Goal: Information Seeking & Learning: Stay updated

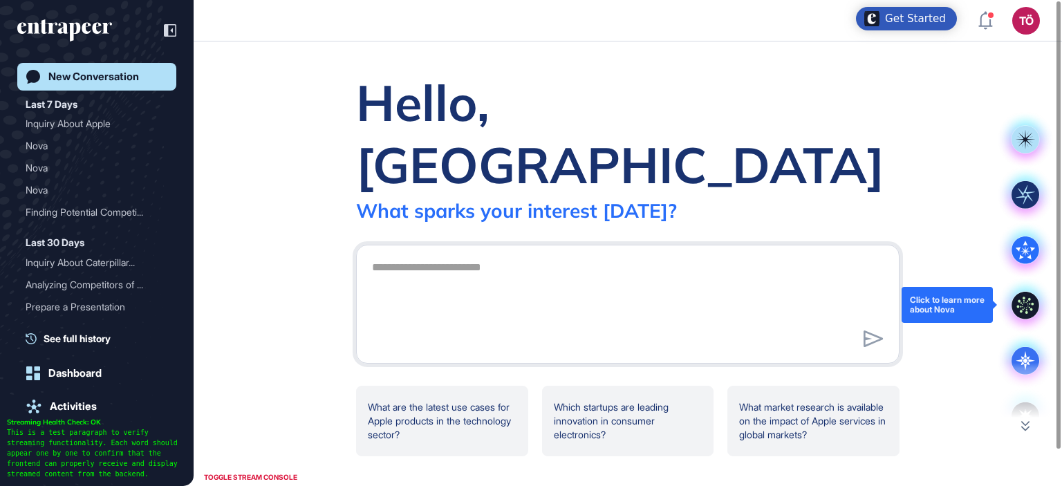
click at [1020, 312] on icon at bounding box center [1026, 306] width 28 height 28
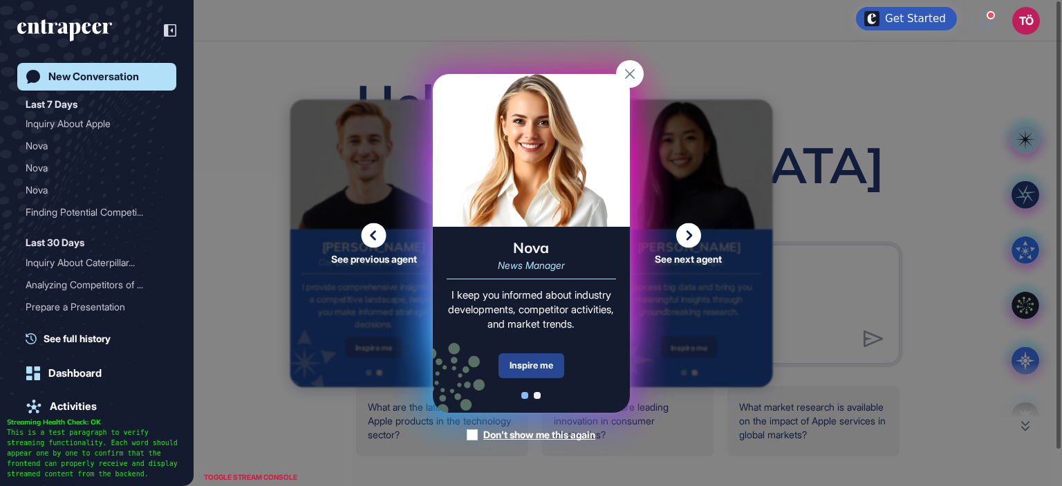
click at [545, 368] on div "Inspire me" at bounding box center [532, 365] width 66 height 25
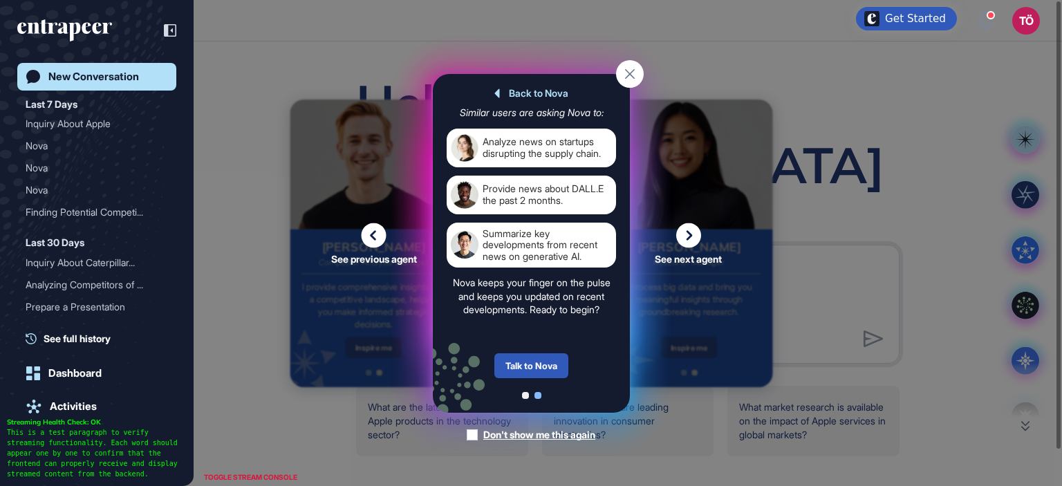
click at [545, 368] on div "Talk to Nova" at bounding box center [532, 365] width 74 height 25
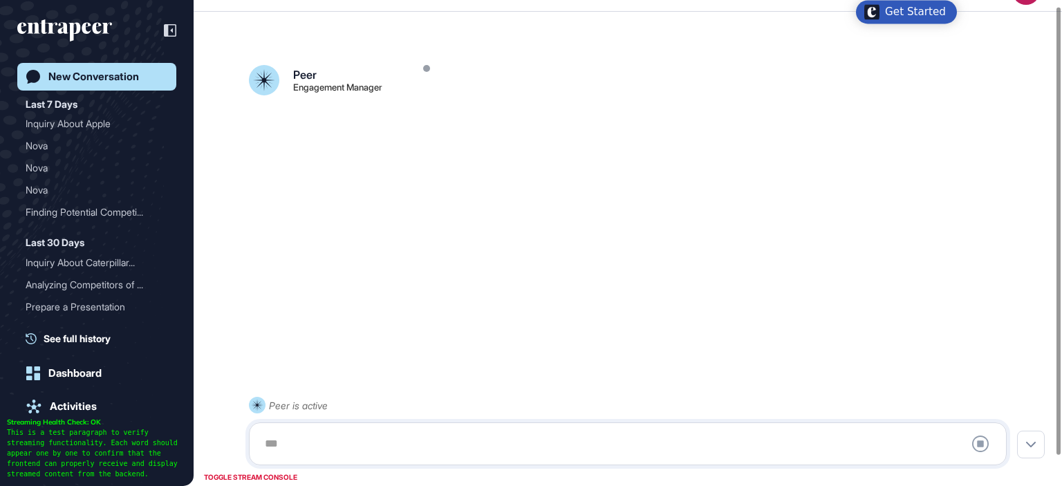
scroll to position [39, 0]
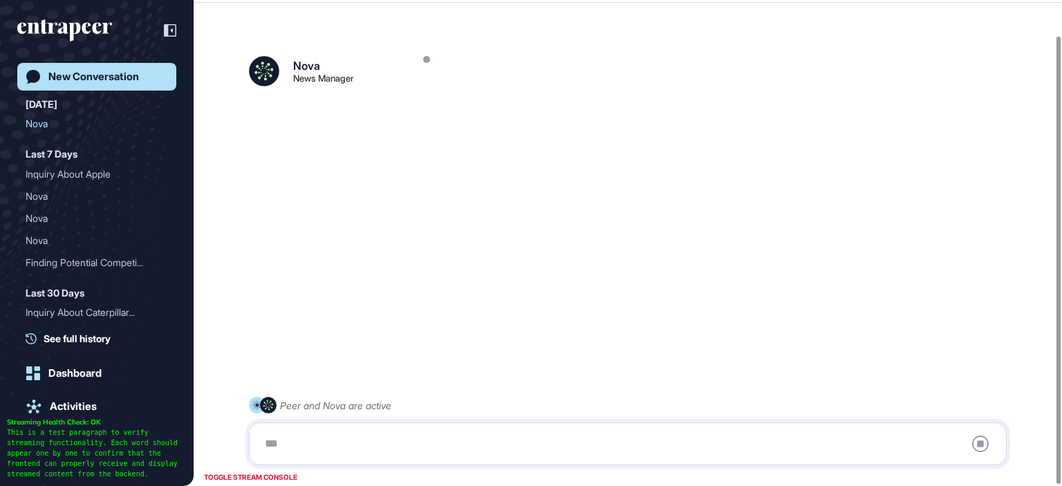
click at [327, 436] on div at bounding box center [628, 444] width 743 height 28
click at [283, 438] on div at bounding box center [628, 444] width 743 height 28
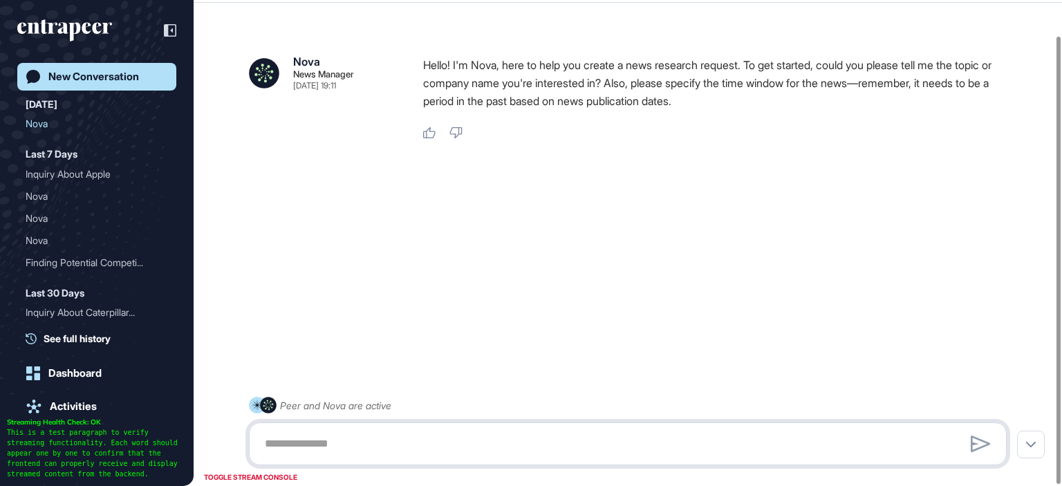
click at [322, 450] on textarea at bounding box center [628, 444] width 743 height 28
type textarea "**********"
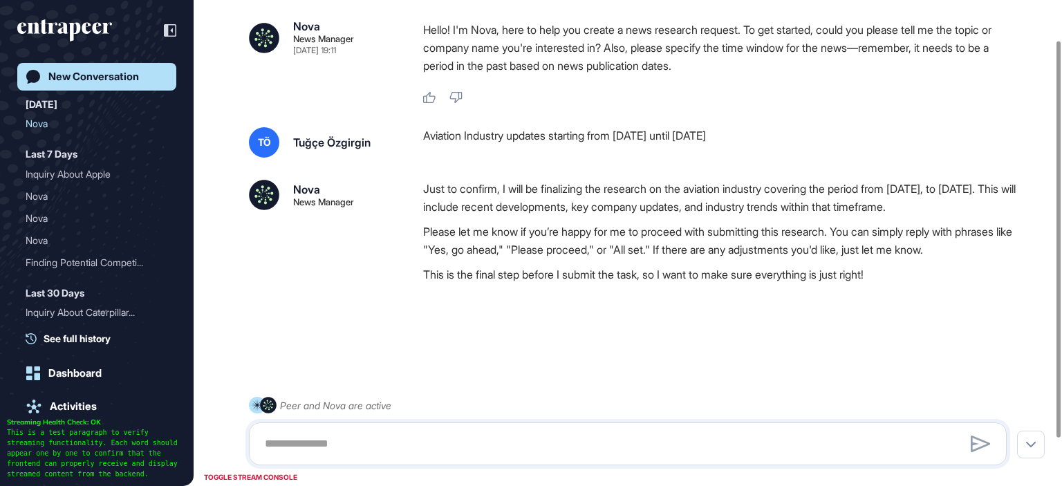
scroll to position [106, 0]
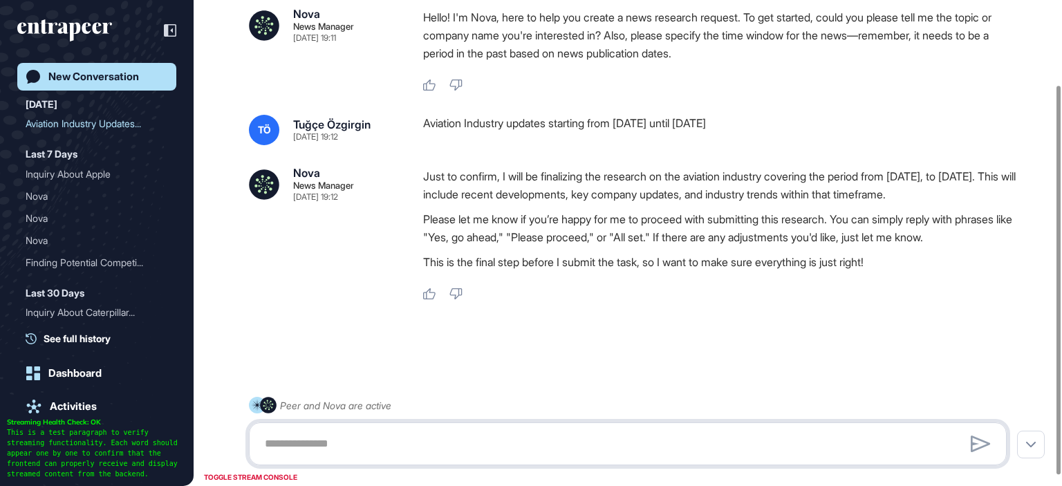
click at [599, 447] on textarea at bounding box center [628, 444] width 743 height 28
type textarea "***"
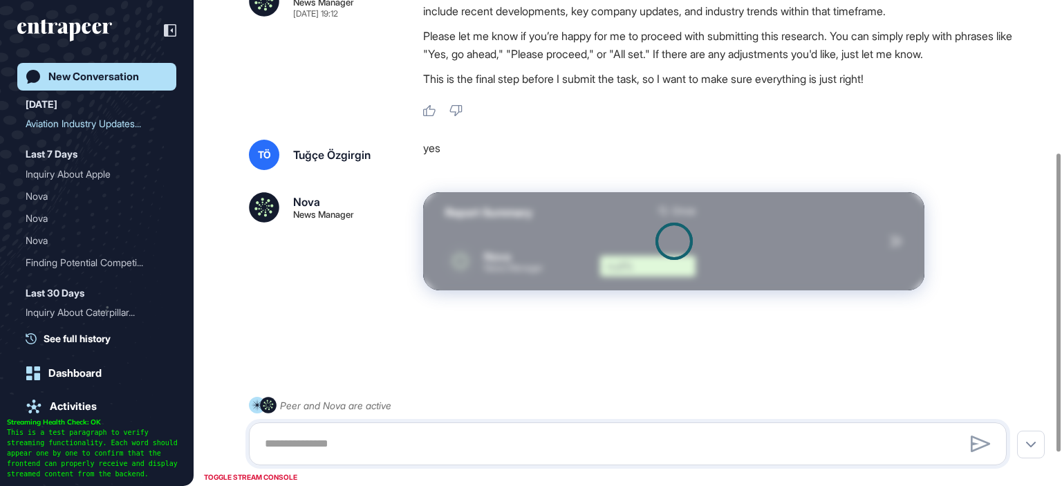
scroll to position [302, 0]
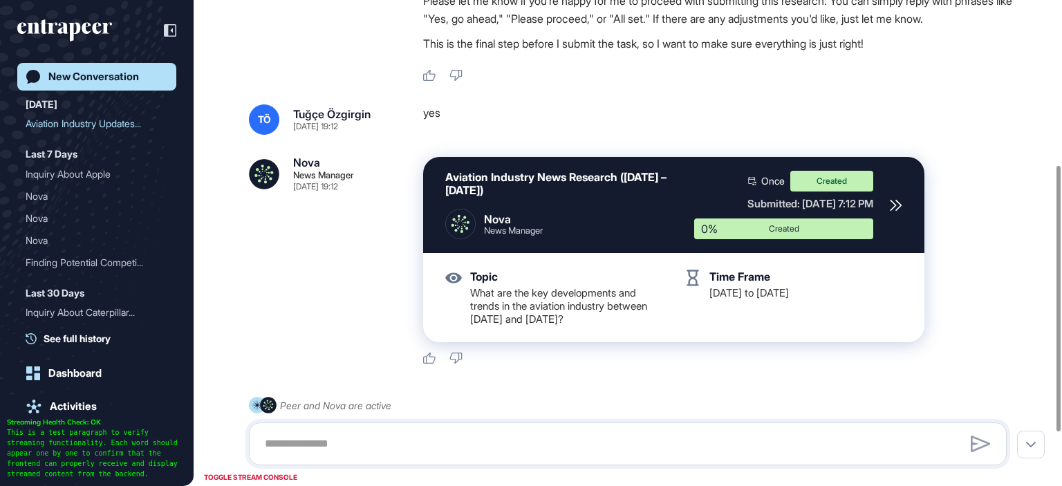
click at [897, 212] on icon at bounding box center [896, 205] width 12 height 12
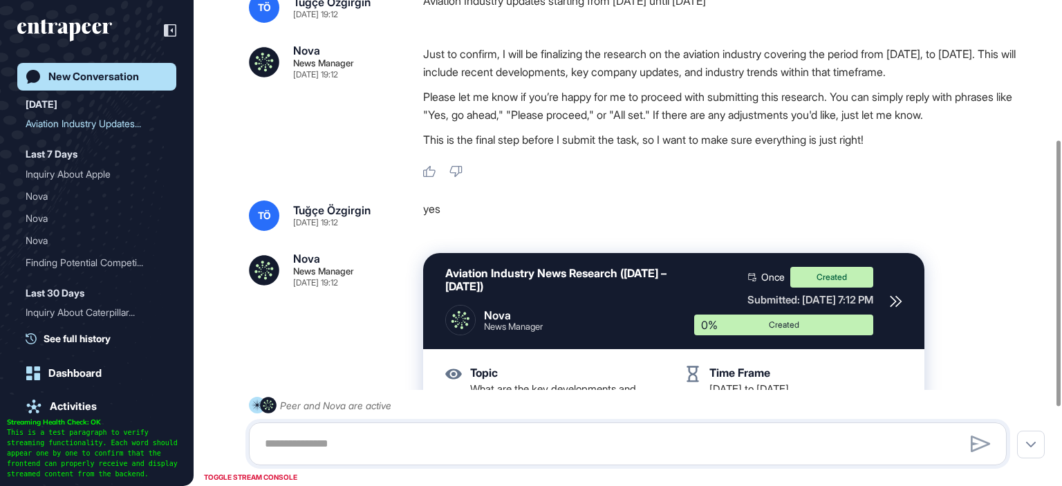
scroll to position [0, 0]
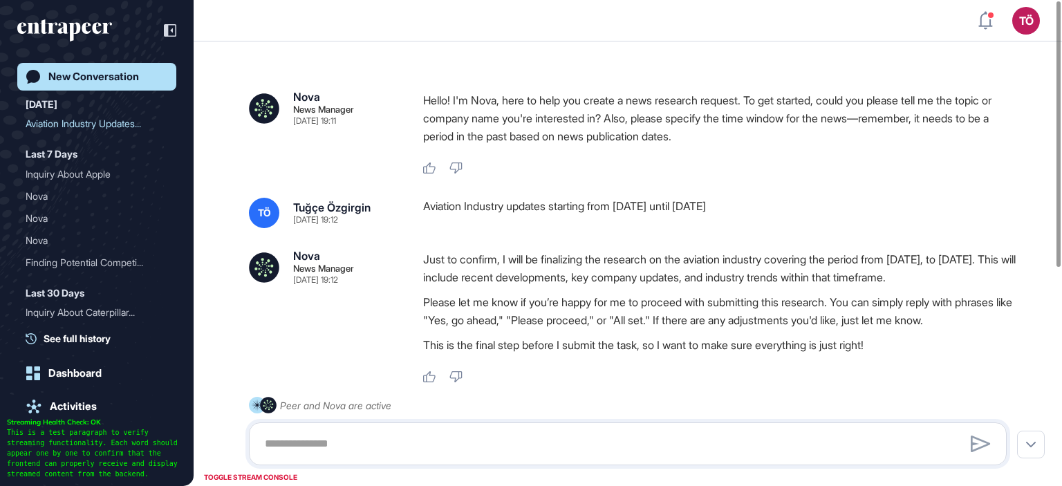
drag, startPoint x: 782, startPoint y: 208, endPoint x: 421, endPoint y: 212, distance: 361.1
click at [421, 212] on div "TÖ Tuğçe Özgirgin Sep 18, 2025 19:12 Aviation Industry updates starting from Au…" at bounding box center [628, 213] width 758 height 30
copy div "Aviation Industry updates starting from August 1 2025 until today"
